Goal: Task Accomplishment & Management: Use online tool/utility

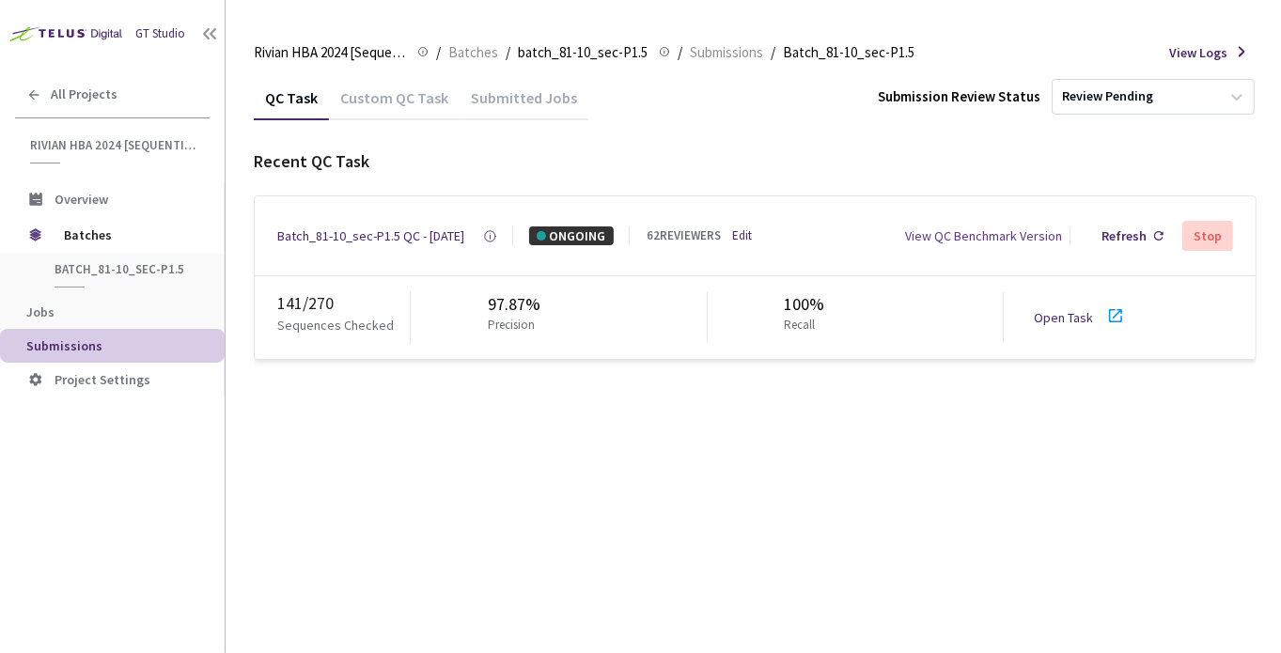
click at [1048, 319] on link "Open Task" at bounding box center [1063, 317] width 59 height 17
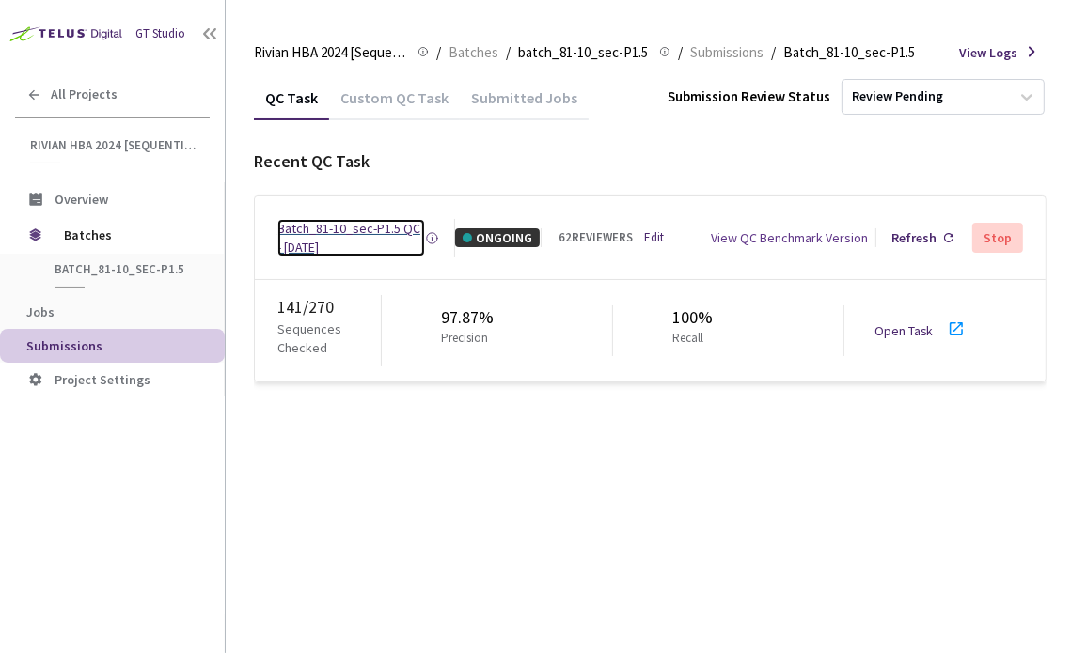
click at [353, 243] on div "Batch_81-10_sec-P1.5 QC - [DATE]" at bounding box center [351, 238] width 148 height 38
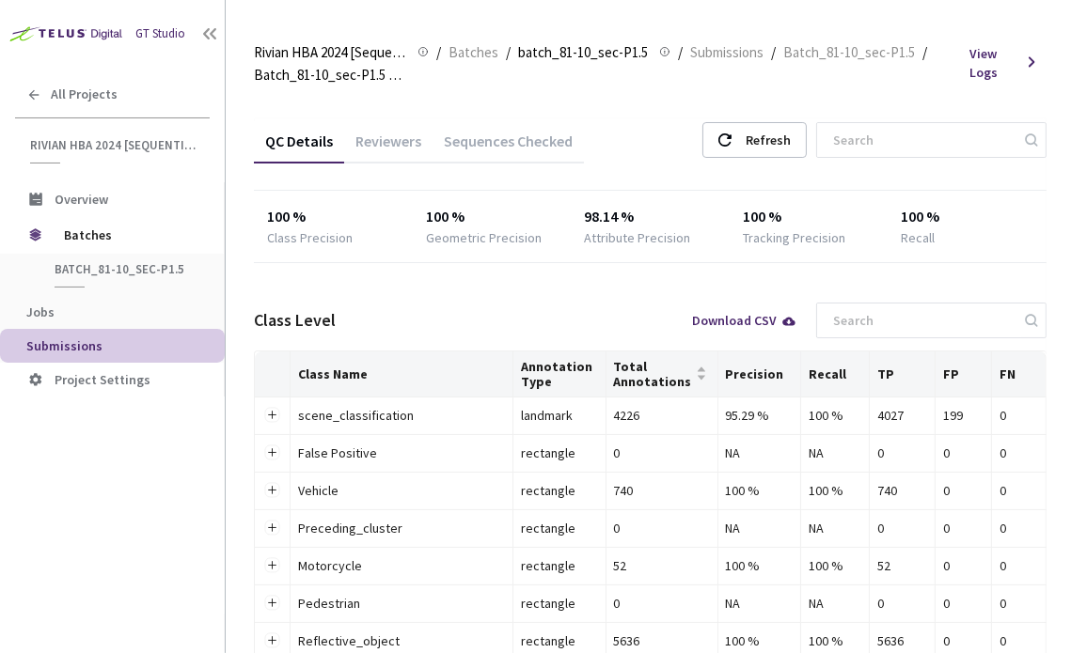
click at [386, 149] on div "Reviewers" at bounding box center [388, 148] width 88 height 32
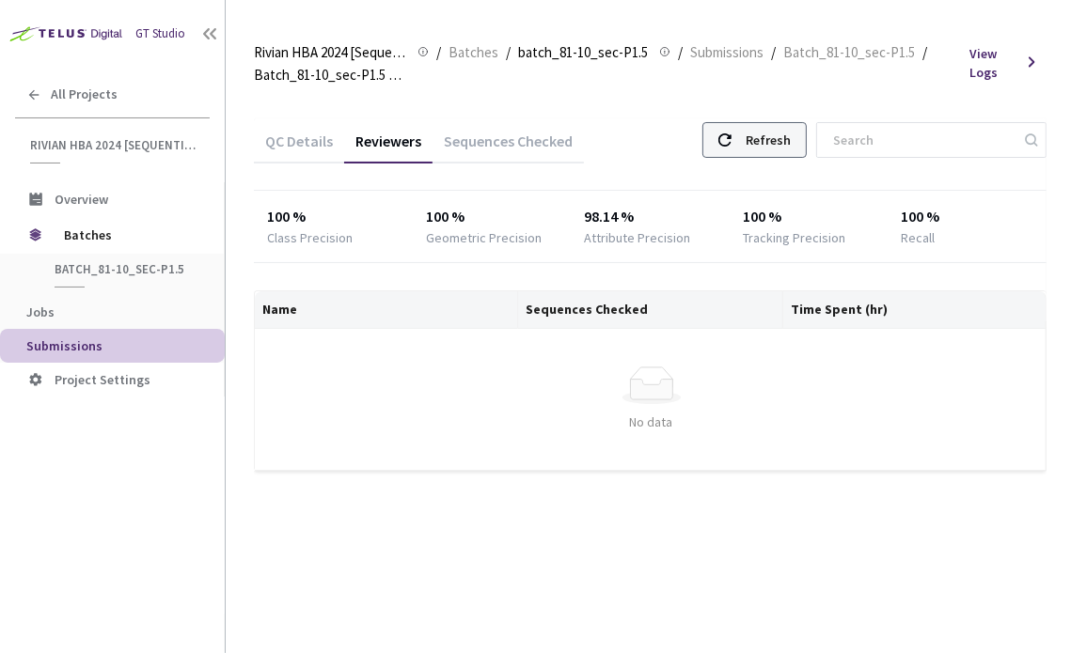
click at [807, 146] on div "Refresh" at bounding box center [754, 140] width 104 height 36
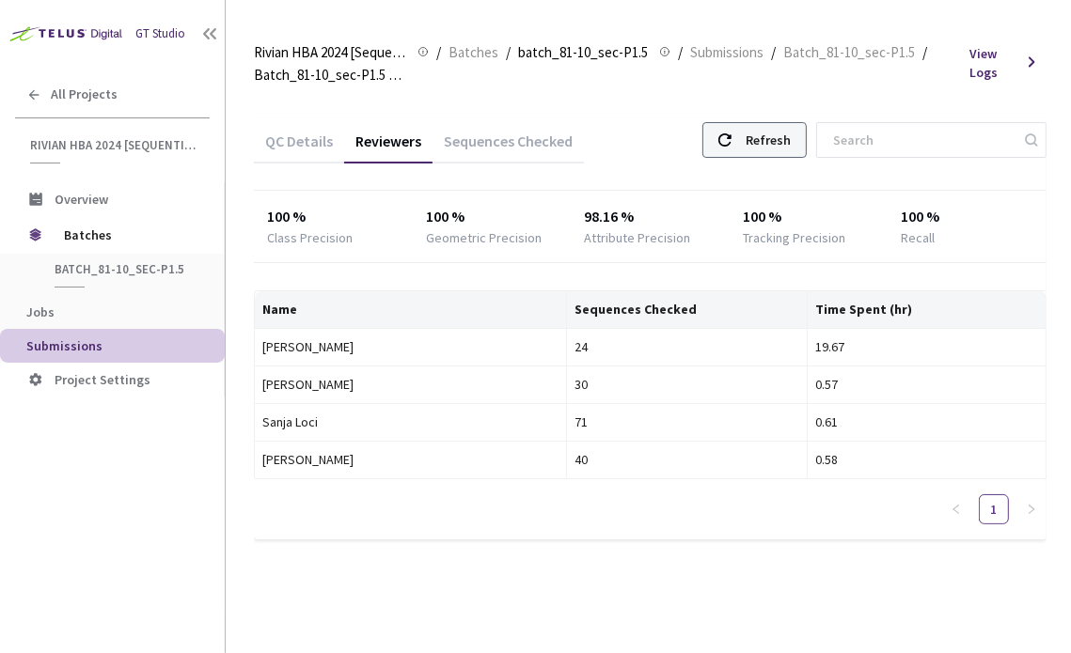
click at [756, 148] on div "Refresh" at bounding box center [754, 140] width 104 height 36
click at [773, 136] on div "Refresh" at bounding box center [767, 140] width 45 height 34
click at [781, 138] on div "Refresh" at bounding box center [767, 140] width 45 height 34
click at [762, 142] on div "Refresh" at bounding box center [754, 140] width 104 height 36
click at [776, 137] on div "Refresh" at bounding box center [767, 140] width 45 height 34
